Goal: Task Accomplishment & Management: Complete application form

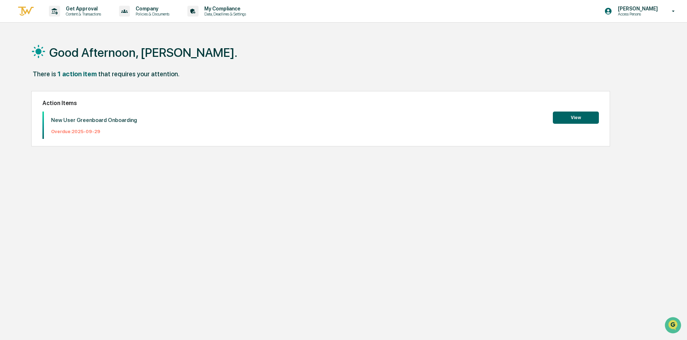
click at [585, 119] on button "View" at bounding box center [576, 118] width 46 height 12
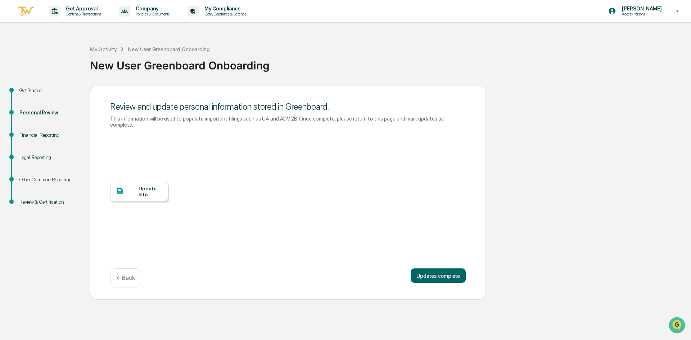
click at [39, 138] on div "Financial Reporting" at bounding box center [48, 135] width 59 height 8
click at [41, 134] on div "Financial Reporting" at bounding box center [48, 135] width 59 height 8
click at [142, 186] on div "Update Info" at bounding box center [151, 192] width 24 height 12
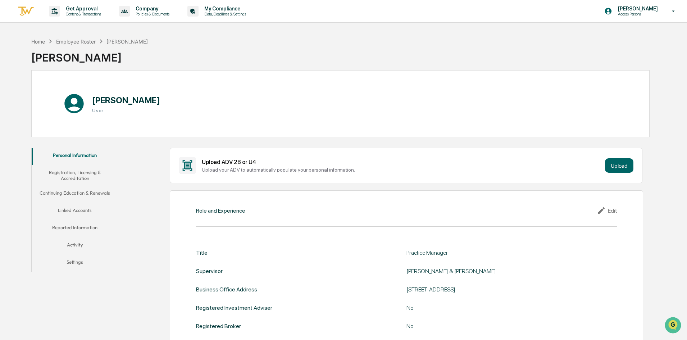
click at [89, 171] on button "Registration, Licensing & Accreditation" at bounding box center [75, 175] width 86 height 21
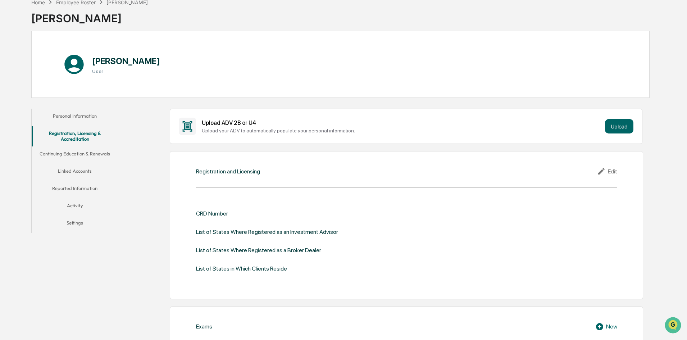
scroll to position [36, 0]
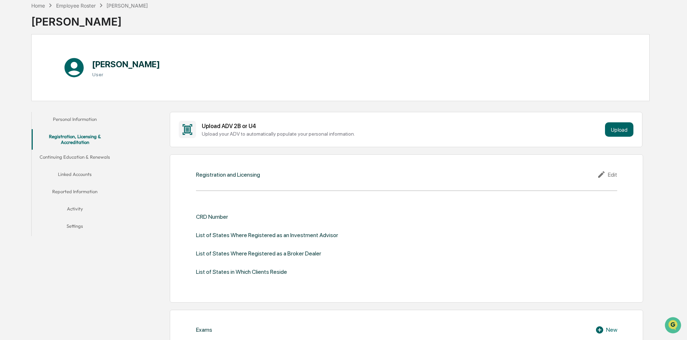
click at [90, 155] on button "Continuing Education & Renewals" at bounding box center [75, 158] width 86 height 17
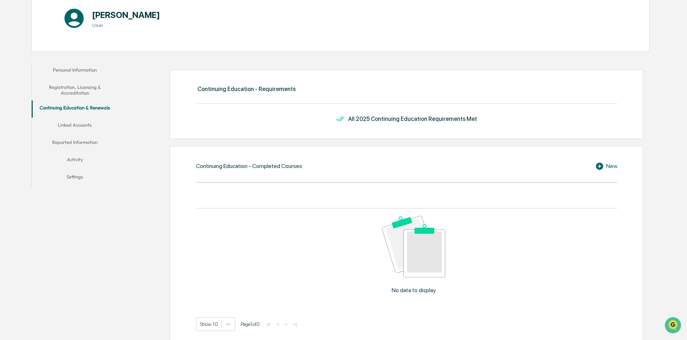
scroll to position [33, 0]
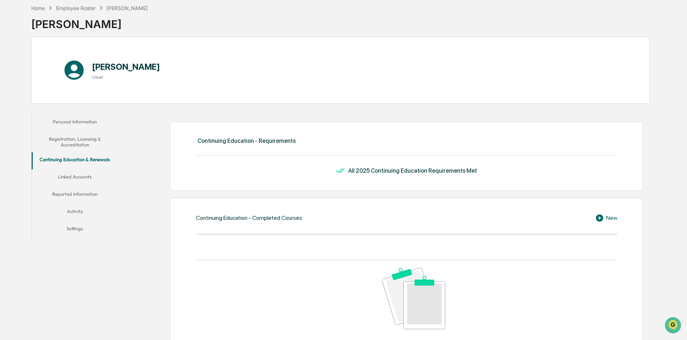
click at [69, 175] on button "Linked Accounts" at bounding box center [75, 178] width 86 height 17
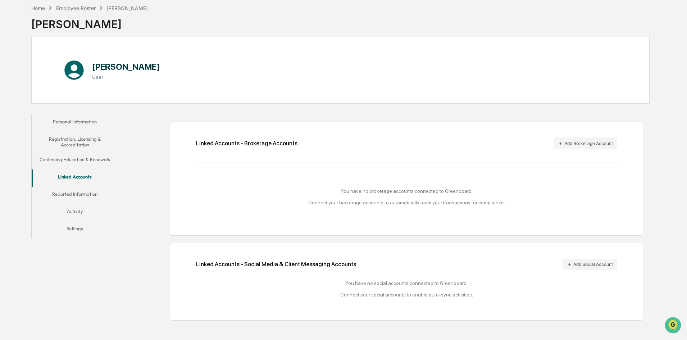
scroll to position [34, 0]
click at [92, 190] on button "Reported Information" at bounding box center [75, 194] width 86 height 17
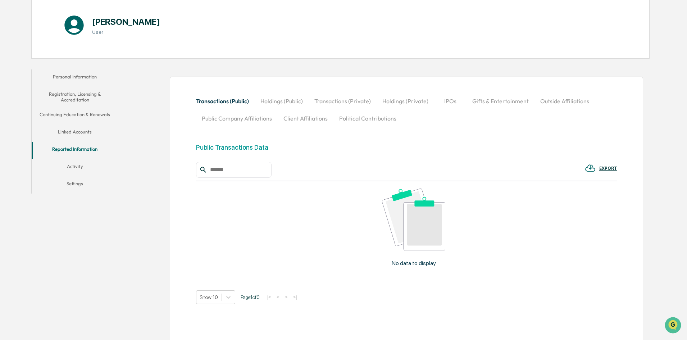
scroll to position [68, 0]
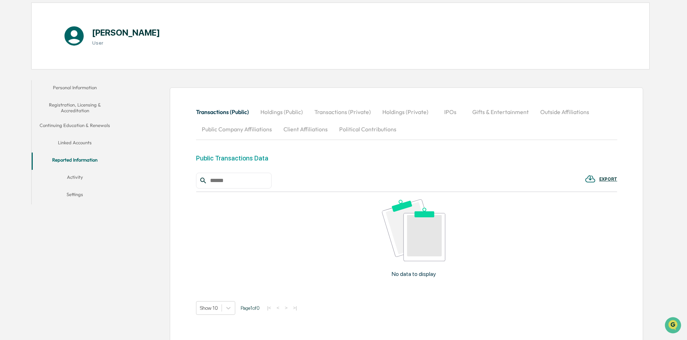
click at [546, 111] on button "Outside Affiliations" at bounding box center [565, 111] width 60 height 17
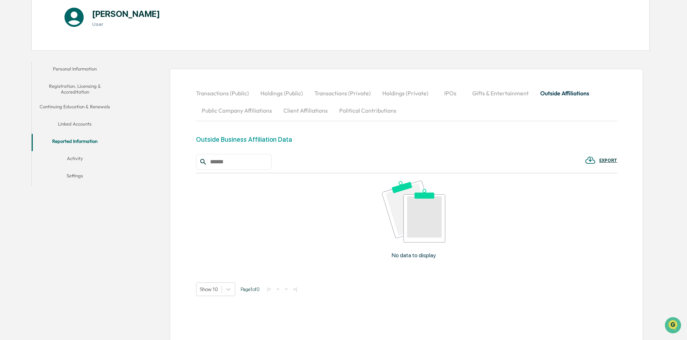
scroll to position [104, 0]
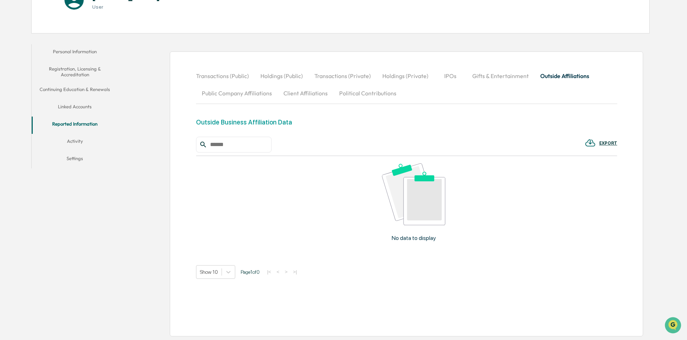
click at [72, 141] on button "Activity" at bounding box center [75, 142] width 86 height 17
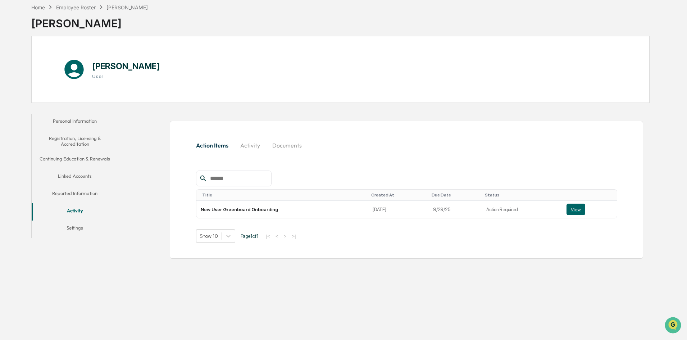
click at [72, 227] on button "Settings" at bounding box center [75, 229] width 86 height 17
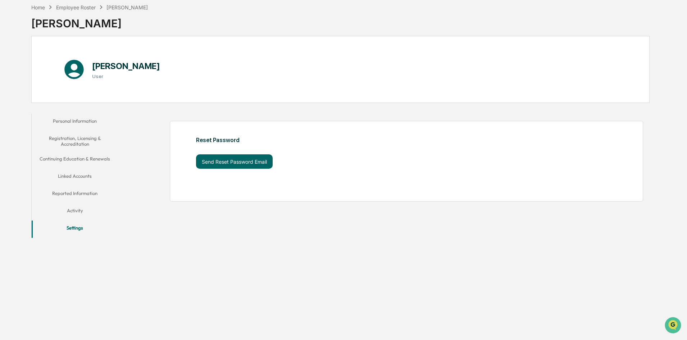
click at [78, 120] on button "Personal Information" at bounding box center [75, 122] width 86 height 17
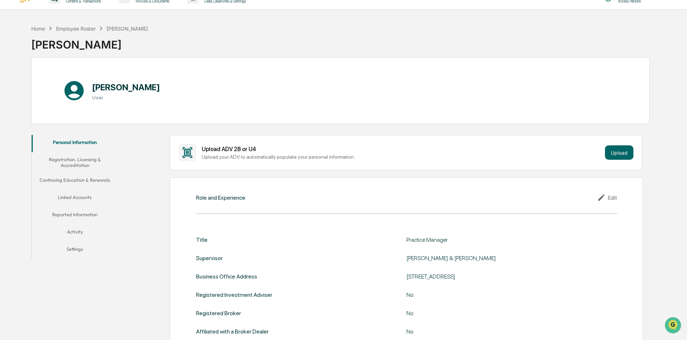
scroll to position [13, 0]
click at [83, 164] on button "Registration, Licensing & Accreditation" at bounding box center [75, 163] width 86 height 21
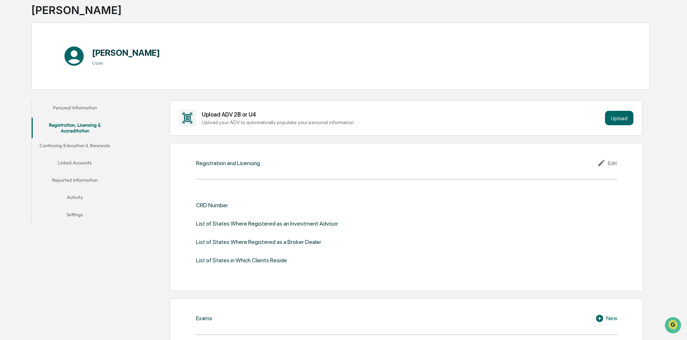
scroll to position [36, 0]
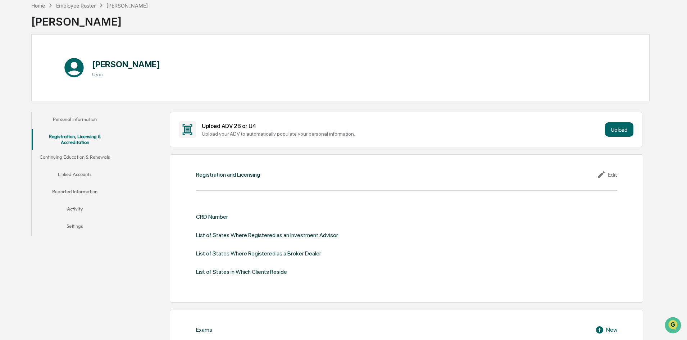
click at [93, 156] on button "Continuing Education & Renewals" at bounding box center [75, 158] width 86 height 17
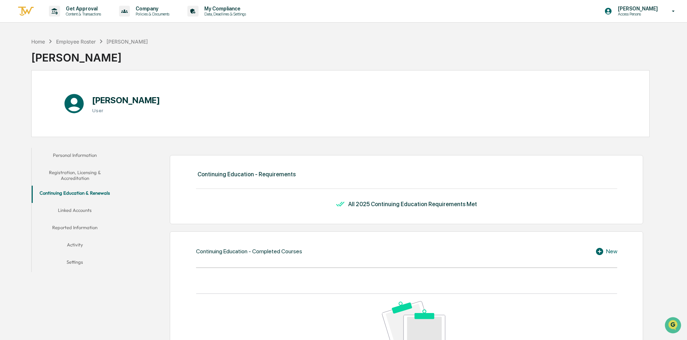
click at [81, 209] on button "Linked Accounts" at bounding box center [75, 211] width 86 height 17
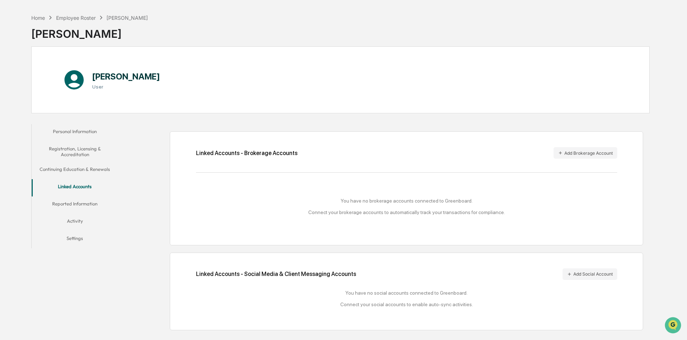
scroll to position [34, 0]
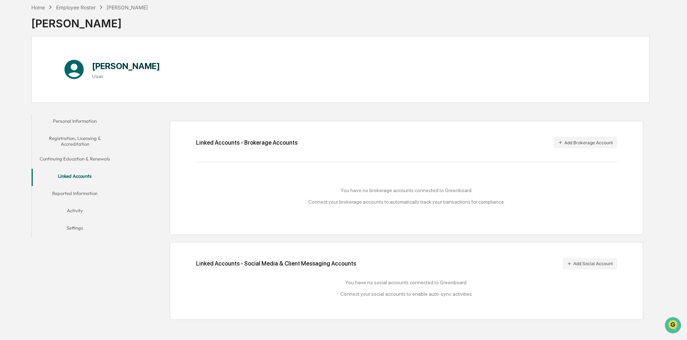
click at [87, 190] on button "Reported Information" at bounding box center [75, 194] width 86 height 17
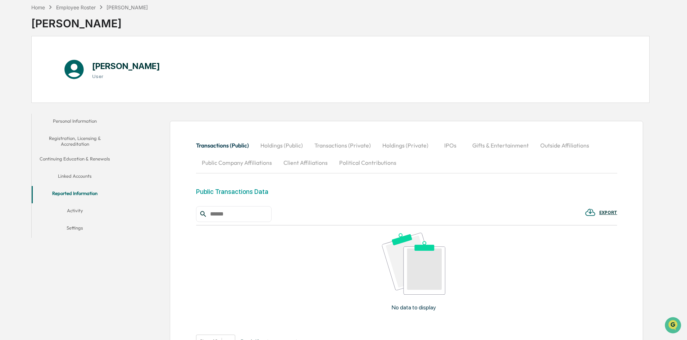
click at [269, 144] on button "Holdings (Public)" at bounding box center [282, 145] width 54 height 17
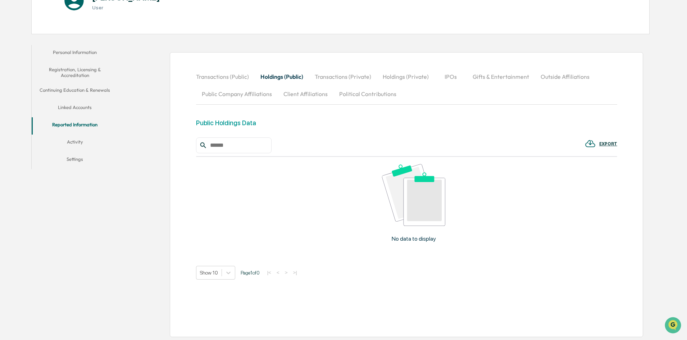
scroll to position [104, 0]
click at [350, 75] on button "Transactions (Private)" at bounding box center [343, 75] width 68 height 17
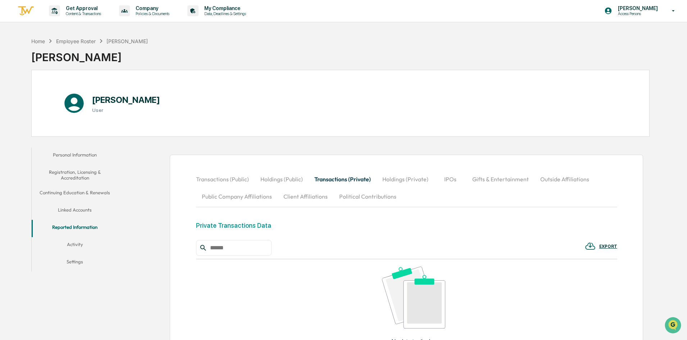
scroll to position [0, 0]
click at [73, 104] on icon at bounding box center [74, 103] width 23 height 23
click at [72, 60] on div "[PERSON_NAME]" at bounding box center [89, 54] width 117 height 19
click at [67, 42] on div "Employee Roster" at bounding box center [76, 42] width 40 height 6
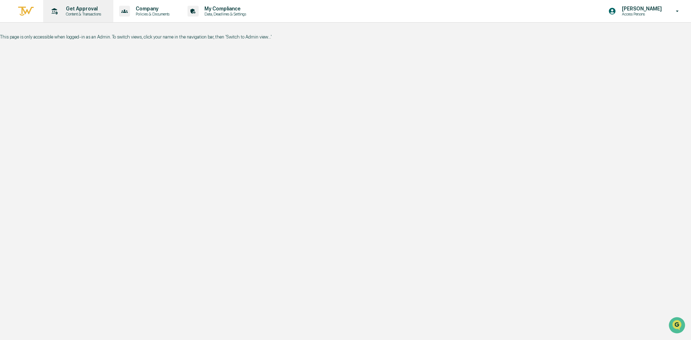
click at [97, 14] on p "Content & Transactions" at bounding box center [82, 14] width 45 height 5
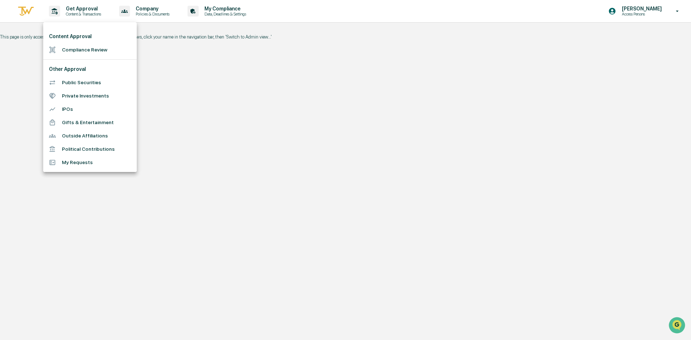
drag, startPoint x: 200, startPoint y: 64, endPoint x: 202, endPoint y: 67, distance: 4.2
click at [202, 67] on div at bounding box center [345, 170] width 691 height 340
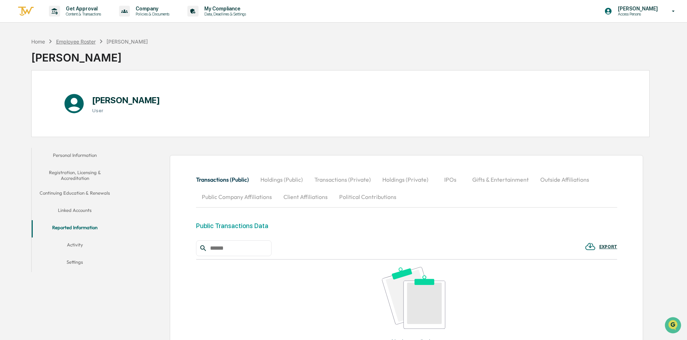
click at [71, 41] on div "Employee Roster" at bounding box center [76, 42] width 40 height 6
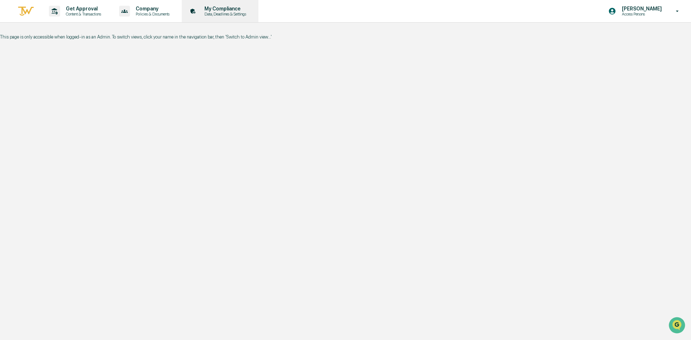
click at [225, 14] on p "Data, Deadlines & Settings" at bounding box center [224, 14] width 51 height 5
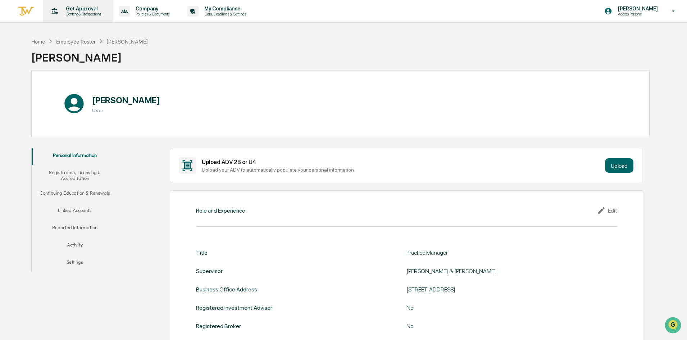
click at [84, 8] on p "Get Approval" at bounding box center [82, 9] width 45 height 6
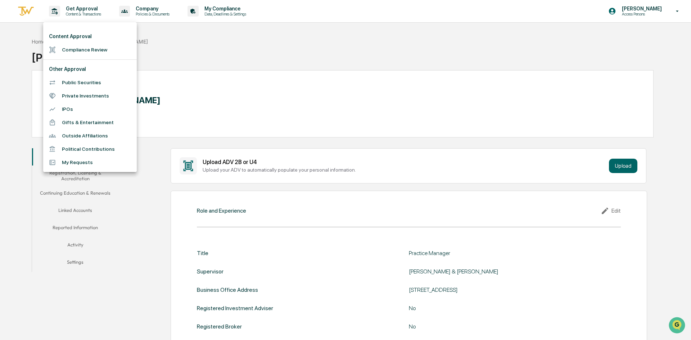
click at [78, 137] on li "Outside Affiliations" at bounding box center [90, 135] width 94 height 13
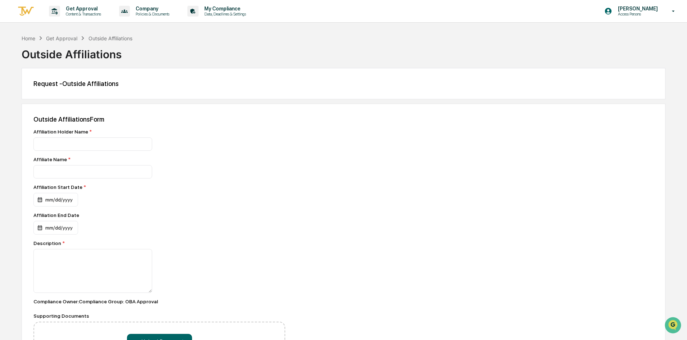
click at [71, 38] on div "Get Approval" at bounding box center [61, 38] width 31 height 6
click at [24, 40] on div "Home" at bounding box center [29, 38] width 14 height 6
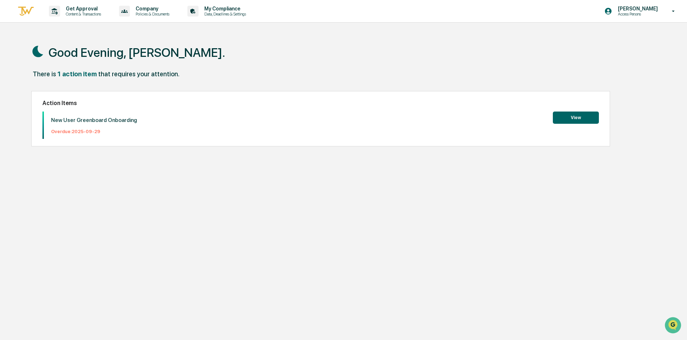
click at [574, 116] on button "View" at bounding box center [576, 118] width 46 height 12
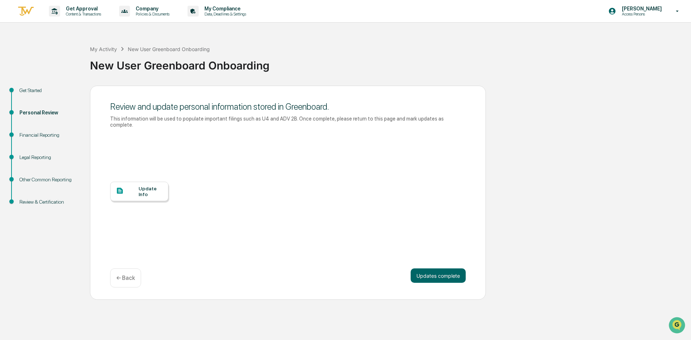
click at [54, 179] on div "Other Common Reporting" at bounding box center [48, 180] width 59 height 8
click at [51, 182] on div "Other Common Reporting" at bounding box center [48, 180] width 59 height 8
click at [36, 159] on div "Legal Reporting" at bounding box center [48, 158] width 59 height 8
click at [36, 157] on div "Legal Reporting" at bounding box center [48, 158] width 59 height 8
click at [32, 113] on div "Personal Review" at bounding box center [48, 113] width 59 height 8
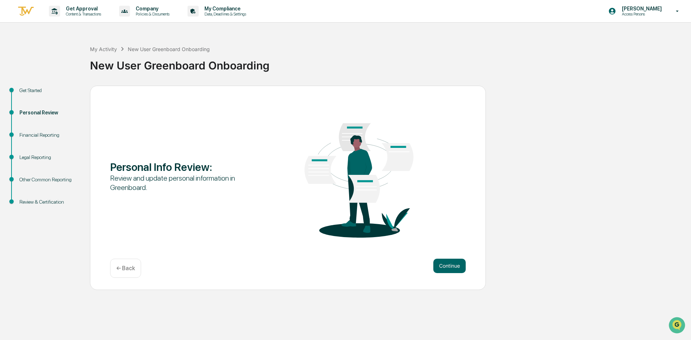
click at [44, 136] on div "Financial Reporting" at bounding box center [48, 135] width 59 height 8
click at [463, 271] on button "Continue" at bounding box center [449, 266] width 32 height 14
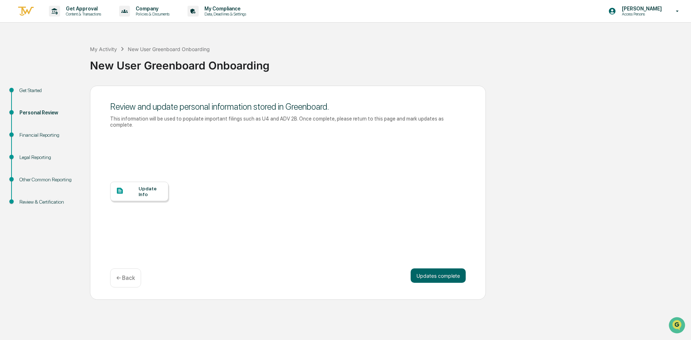
click at [44, 135] on div "Financial Reporting" at bounding box center [48, 135] width 59 height 8
click at [31, 132] on div "Financial Reporting" at bounding box center [48, 135] width 59 height 8
click at [37, 112] on div "Personal Review" at bounding box center [48, 113] width 59 height 8
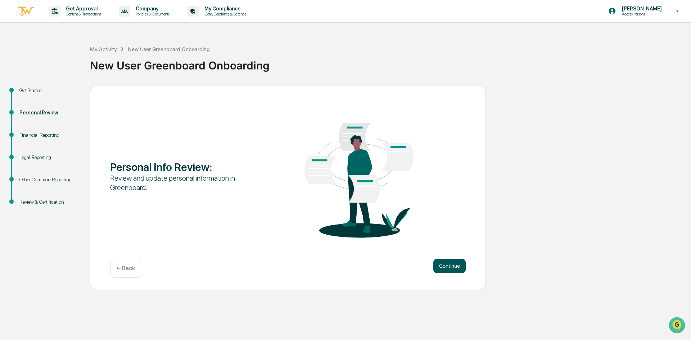
click at [448, 264] on button "Continue" at bounding box center [449, 266] width 32 height 14
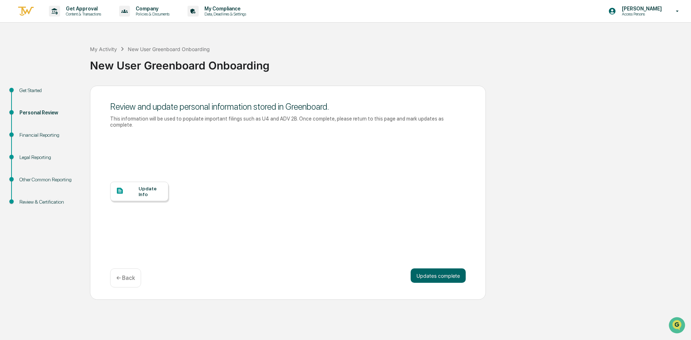
click at [162, 186] on div "Update Info" at bounding box center [151, 192] width 24 height 12
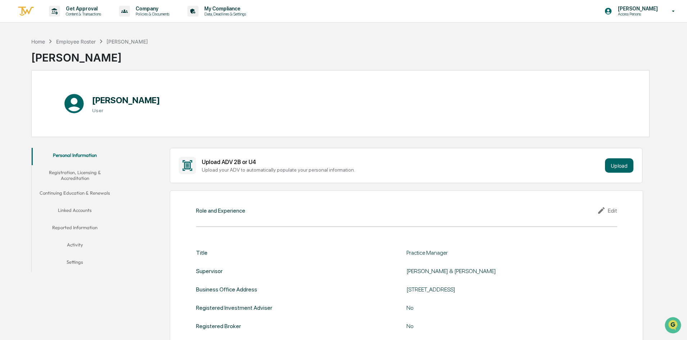
click at [84, 170] on button "Registration, Licensing & Accreditation" at bounding box center [75, 175] width 86 height 21
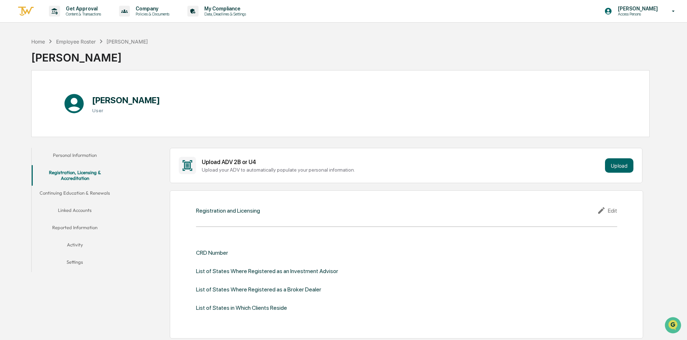
click at [84, 153] on button "Personal Information" at bounding box center [75, 156] width 86 height 17
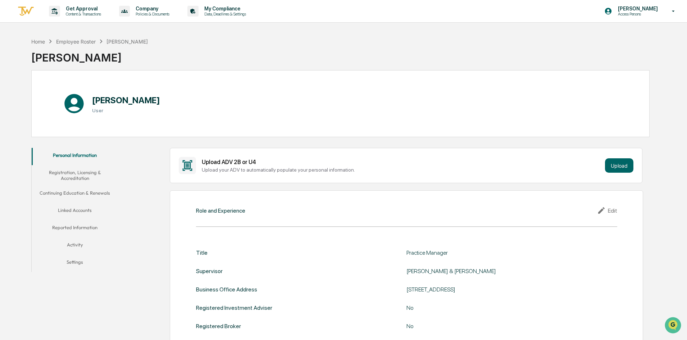
click at [76, 174] on button "Registration, Licensing & Accreditation" at bounding box center [75, 175] width 86 height 21
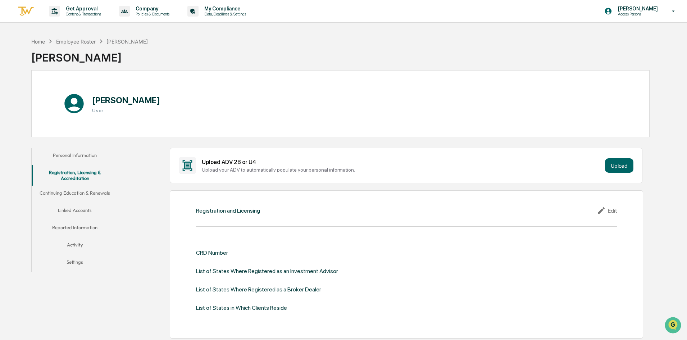
click at [77, 193] on button "Continuing Education & Renewals" at bounding box center [75, 194] width 86 height 17
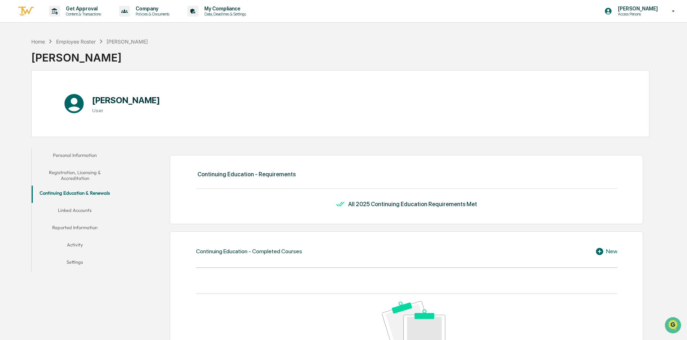
click at [77, 202] on button "Continuing Education & Renewals" at bounding box center [75, 194] width 86 height 17
click at [78, 214] on button "Linked Accounts" at bounding box center [75, 211] width 86 height 17
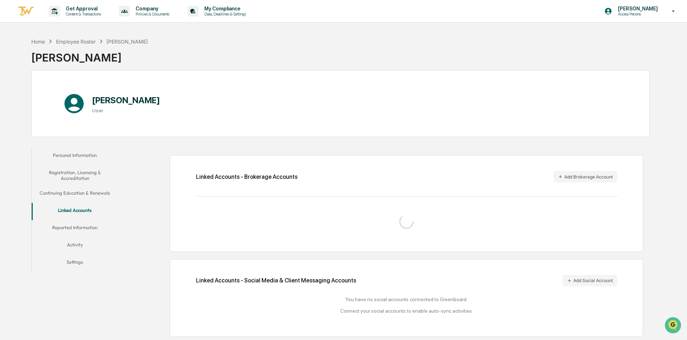
click at [80, 221] on button "Reported Information" at bounding box center [75, 228] width 86 height 17
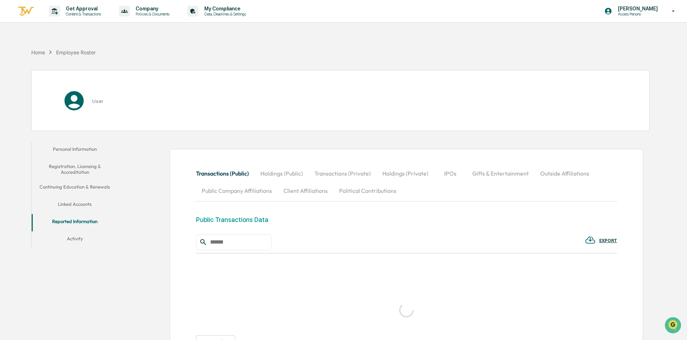
click at [77, 236] on button "Activity" at bounding box center [75, 239] width 86 height 17
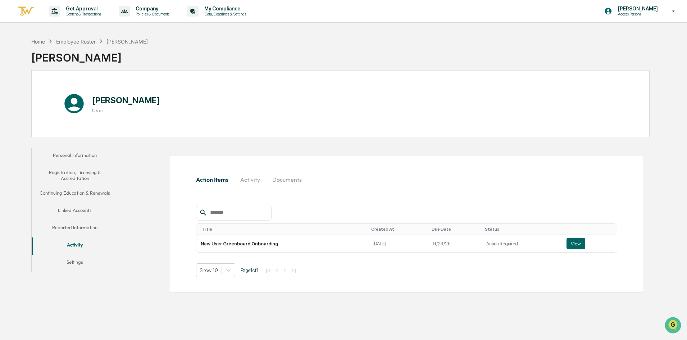
scroll to position [34, 0]
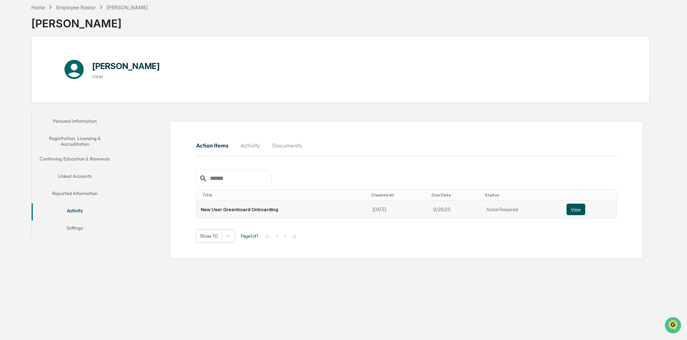
click at [576, 207] on button "View" at bounding box center [576, 210] width 19 height 12
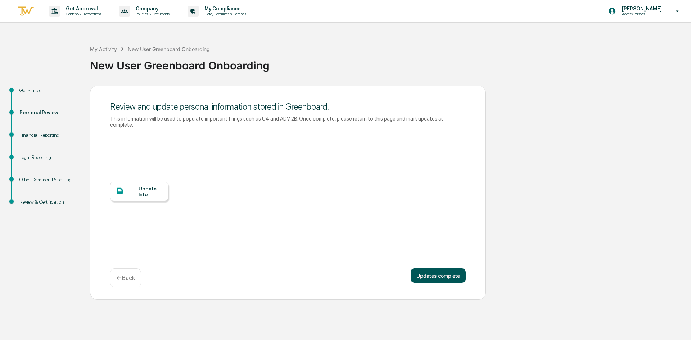
click at [453, 270] on button "Updates complete" at bounding box center [438, 275] width 55 height 14
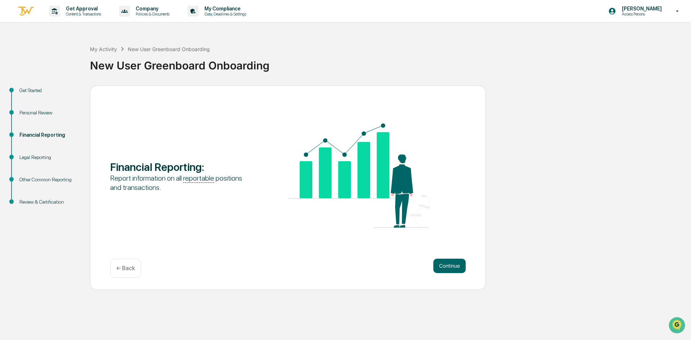
click at [453, 270] on button "Continue" at bounding box center [449, 266] width 32 height 14
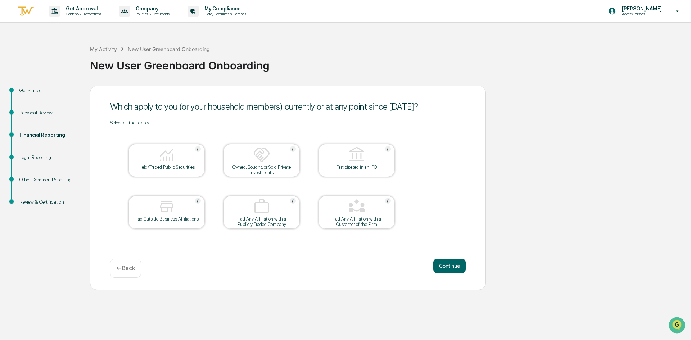
click at [453, 270] on button "Continue" at bounding box center [449, 266] width 32 height 14
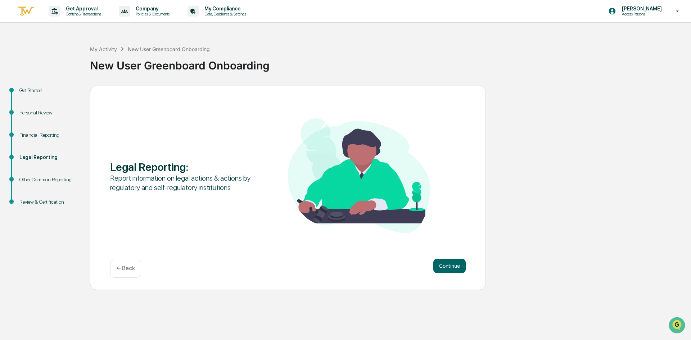
click at [453, 270] on button "Continue" at bounding box center [449, 266] width 32 height 14
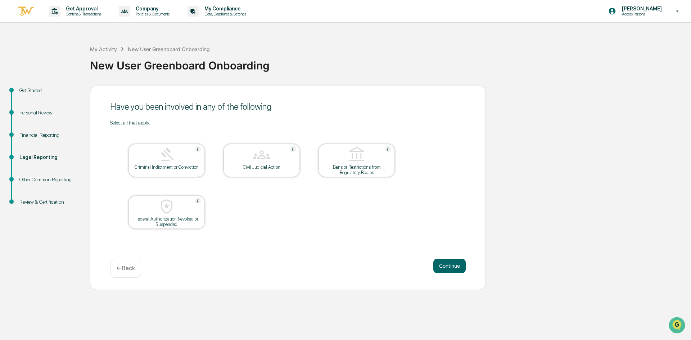
click at [453, 270] on button "Continue" at bounding box center [449, 266] width 32 height 14
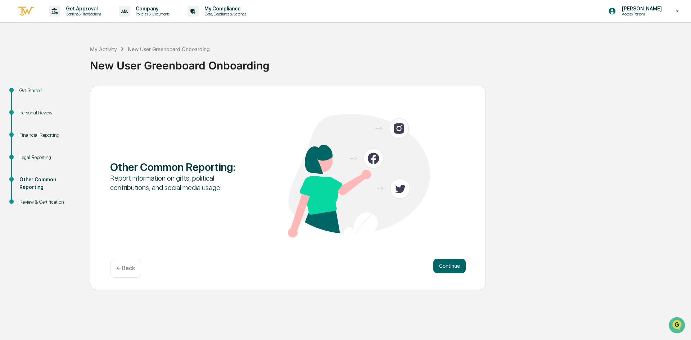
click at [453, 270] on button "Continue" at bounding box center [449, 266] width 32 height 14
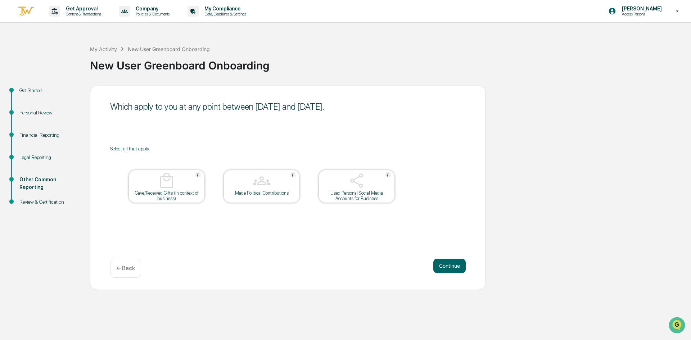
click at [453, 270] on button "Continue" at bounding box center [449, 266] width 32 height 14
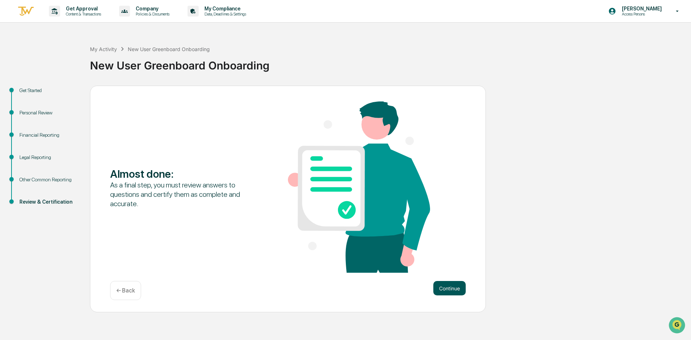
click at [453, 293] on button "Continue" at bounding box center [449, 288] width 32 height 14
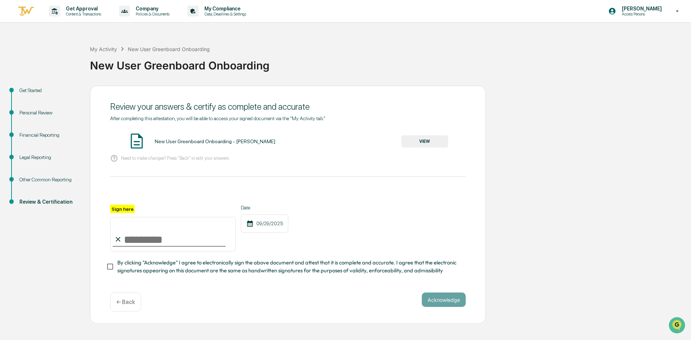
click at [136, 235] on input "Sign here" at bounding box center [173, 234] width 126 height 35
type input "**********"
click at [433, 299] on button "Acknowledge" at bounding box center [444, 300] width 44 height 14
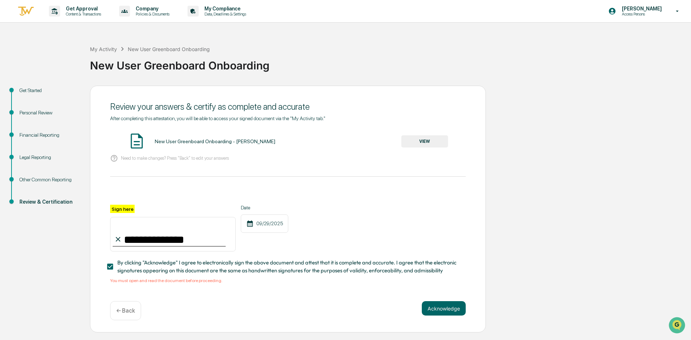
click at [207, 275] on span "By clicking "Acknowledge" I agree to electronically sign the above document and…" at bounding box center [288, 267] width 343 height 16
click at [207, 264] on span "By clicking "Acknowledge" I agree to electronically sign the above document and…" at bounding box center [288, 267] width 343 height 16
click at [255, 265] on span "By clicking "Acknowledge" I agree to electronically sign the above document and…" at bounding box center [288, 267] width 343 height 16
click at [434, 141] on button "VIEW" at bounding box center [424, 141] width 47 height 12
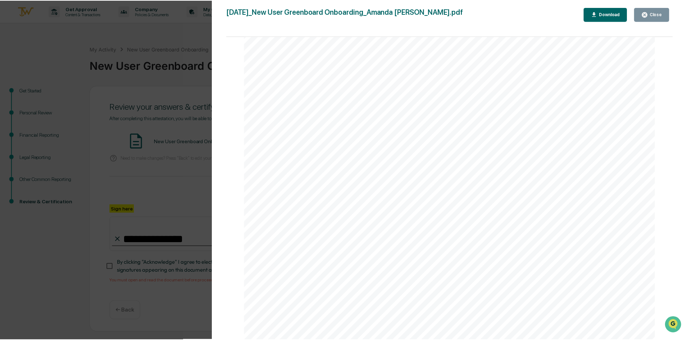
scroll to position [2121, 0]
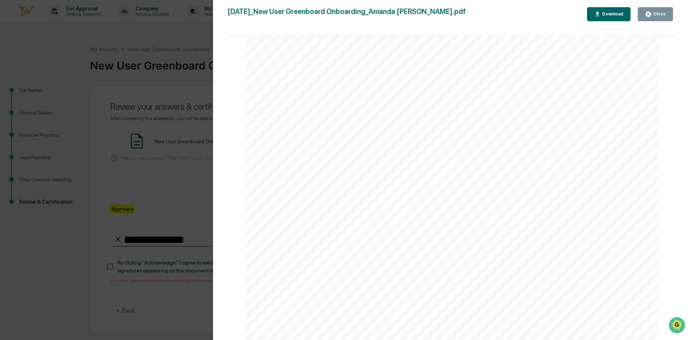
click at [650, 13] on icon "button" at bounding box center [648, 14] width 5 height 5
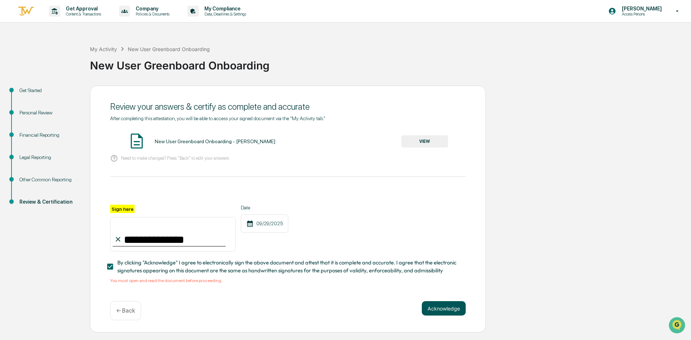
click at [457, 308] on button "Acknowledge" at bounding box center [444, 308] width 44 height 14
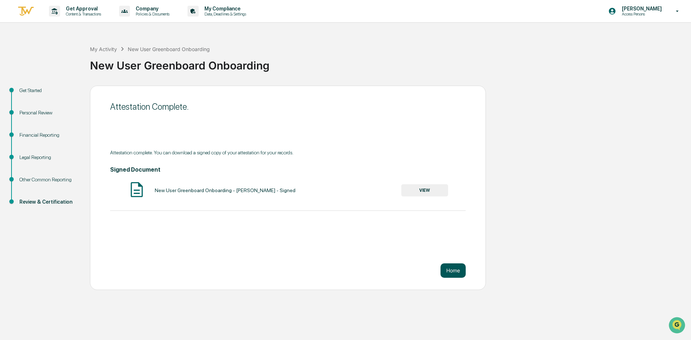
click at [453, 272] on button "Home" at bounding box center [453, 270] width 25 height 14
